Goal: Navigation & Orientation: Find specific page/section

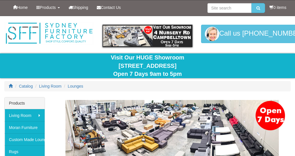
click at [2, 73] on div "Visit Our HUGE Showroom 4 Nursery Rd Campbelltown Open 7 Days 9am to 5pm" at bounding box center [147, 66] width 295 height 25
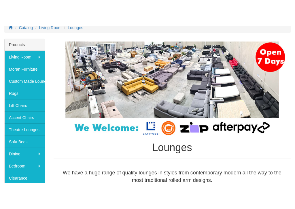
scroll to position [105, 0]
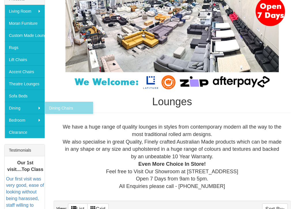
click at [24, 134] on link "Clearance" at bounding box center [25, 132] width 40 height 12
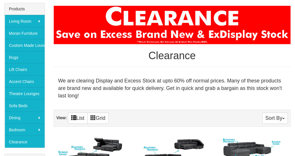
scroll to position [94, 0]
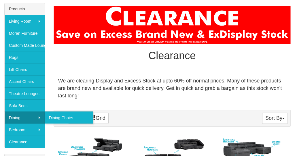
click at [56, 119] on link "Dining Chairs" at bounding box center [69, 118] width 48 height 12
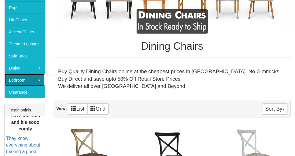
scroll to position [144, 0]
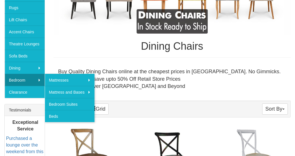
click at [62, 107] on link "Bedroom Suites" at bounding box center [70, 104] width 50 height 12
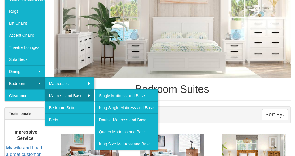
click at [120, 144] on link "King Size Mattress and Base" at bounding box center [125, 144] width 63 height 12
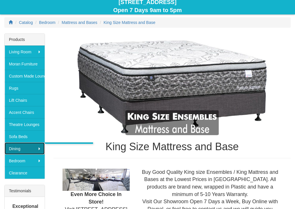
scroll to position [64, 0]
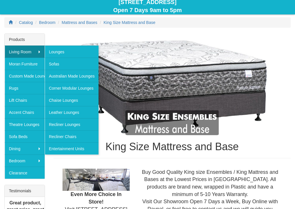
click at [63, 52] on link "Lounges" at bounding box center [72, 52] width 54 height 12
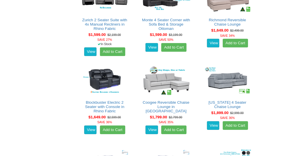
scroll to position [480, 0]
